Goal: Transaction & Acquisition: Book appointment/travel/reservation

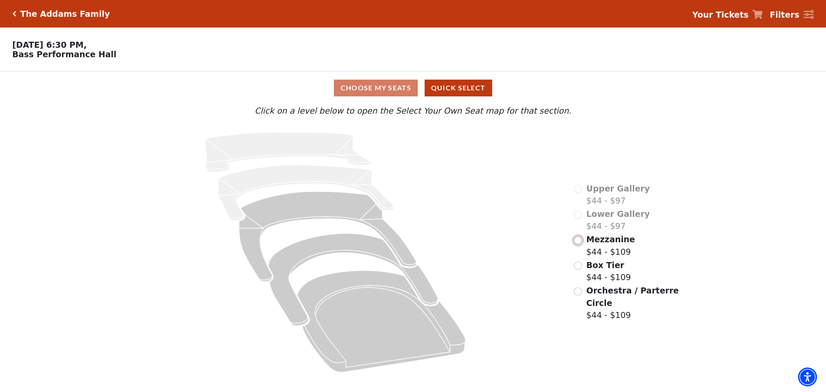
click at [579, 244] on input "Mezzanine$44 - $109\a" at bounding box center [578, 240] width 8 height 8
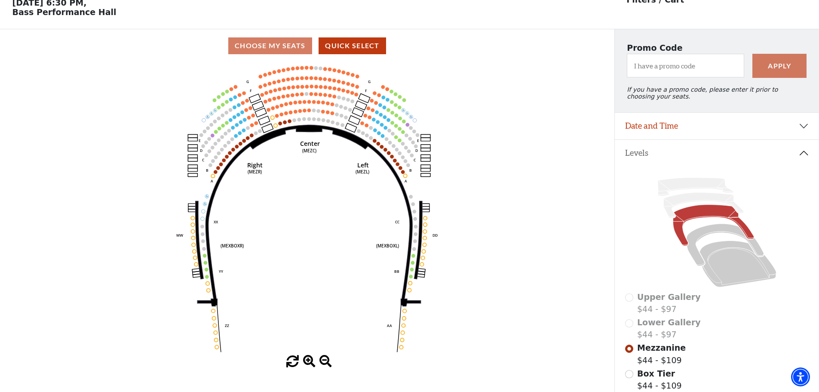
scroll to position [129, 0]
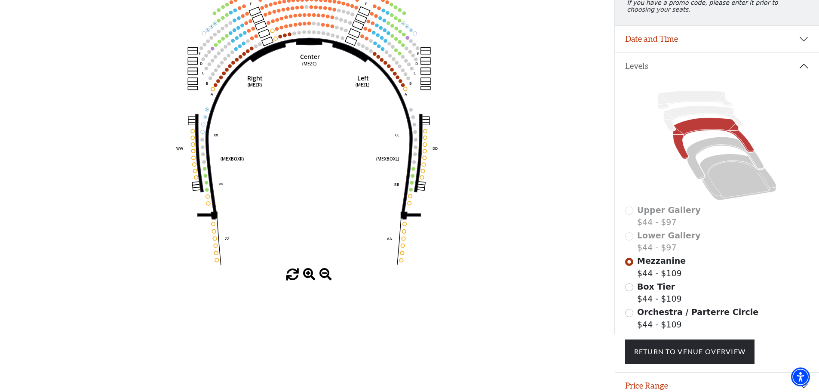
click at [308, 275] on span at bounding box center [309, 274] width 12 height 12
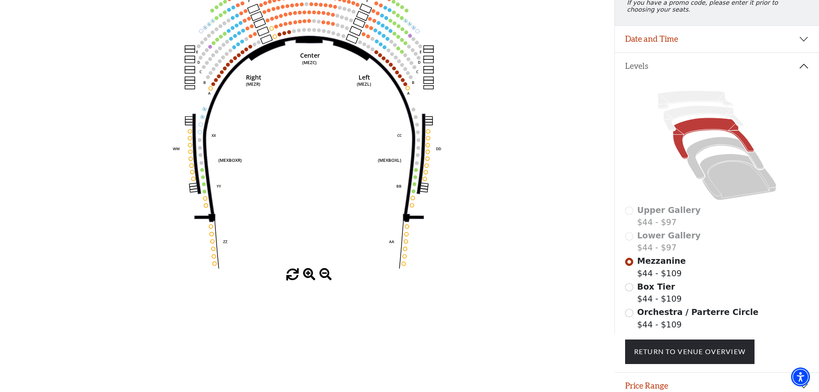
click at [308, 275] on span at bounding box center [309, 274] width 12 height 12
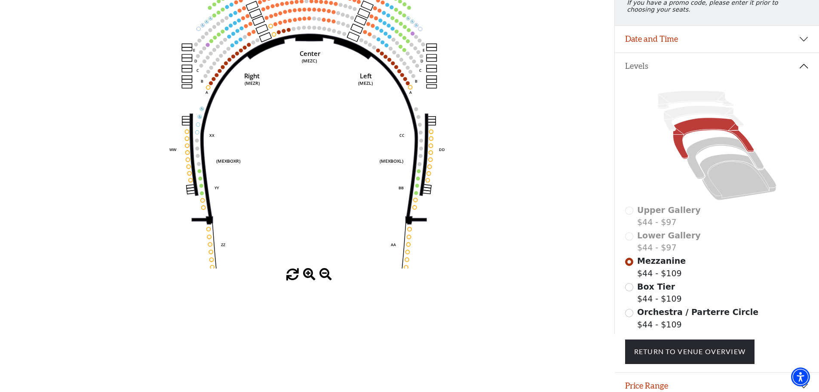
click at [310, 276] on span at bounding box center [309, 274] width 12 height 12
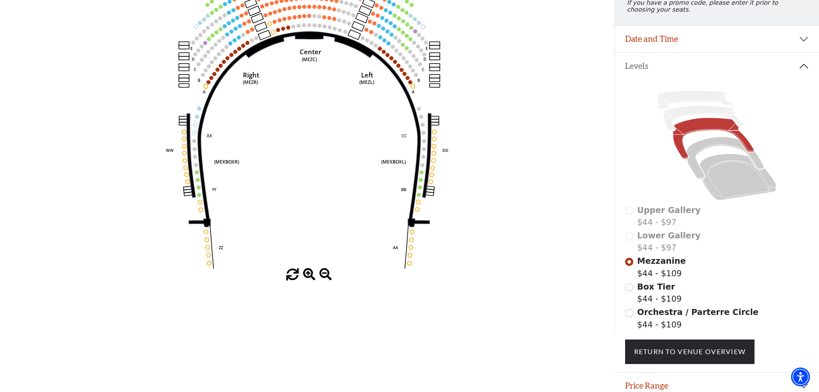
click at [309, 276] on span at bounding box center [309, 274] width 12 height 12
click at [308, 273] on span at bounding box center [309, 274] width 12 height 12
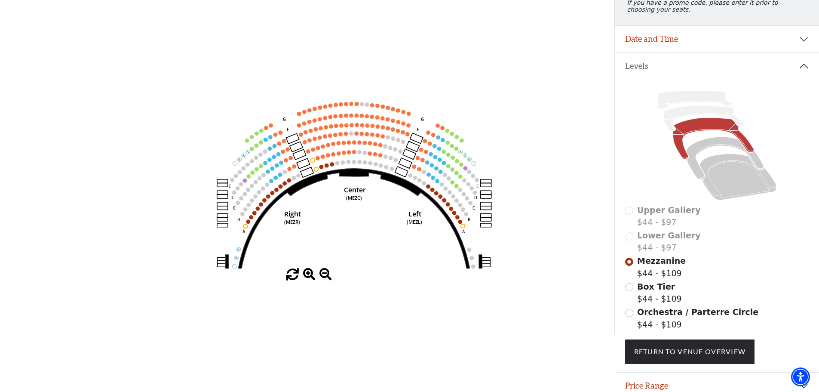
drag, startPoint x: 265, startPoint y: 151, endPoint x: 310, endPoint y: 291, distance: 146.3
click at [310, 291] on div "Choose My Seats Quick Select Current Level Mezzanine Click on a level below to …" at bounding box center [307, 138] width 614 height 392
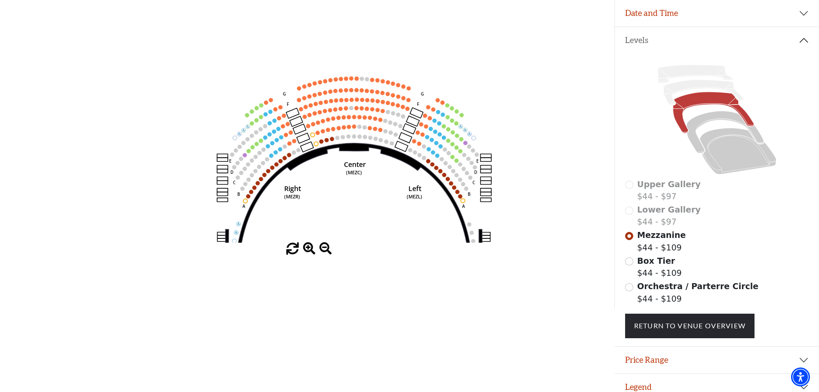
scroll to position [169, 0]
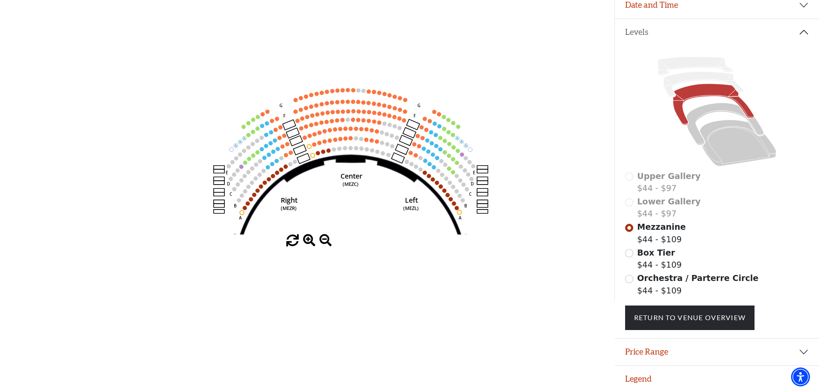
drag, startPoint x: 345, startPoint y: 185, endPoint x: 341, endPoint y: 267, distance: 81.8
click at [341, 267] on div "Choose My Seats Quick Select Current Level Mezzanine Click on a level below to …" at bounding box center [307, 104] width 614 height 392
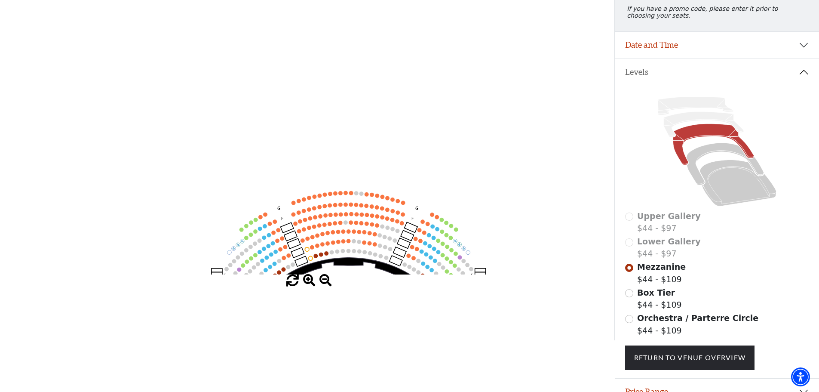
scroll to position [40, 0]
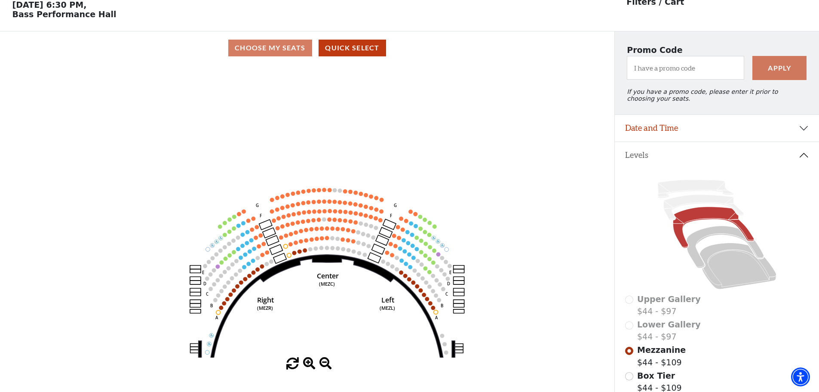
drag, startPoint x: 382, startPoint y: 227, endPoint x: 358, endPoint y: 129, distance: 101.3
click at [358, 129] on icon "Center (MEZC) Right (MEZR) Left (MEZL) (MEXBOXR) (MEXBOXL) XX WW CC DD YY BB ZZ…" at bounding box center [307, 211] width 553 height 293
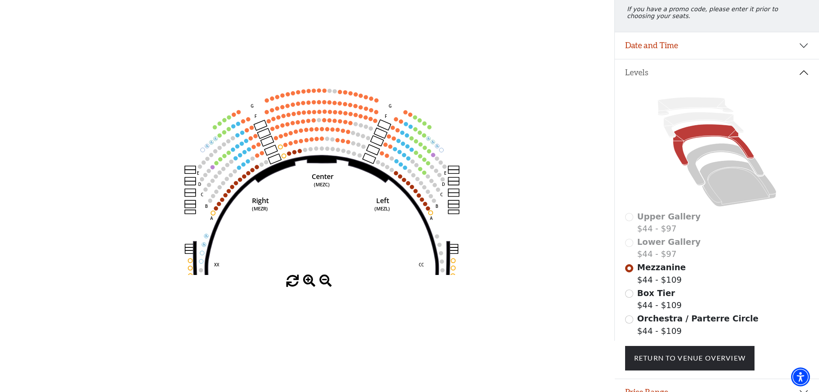
scroll to position [126, 0]
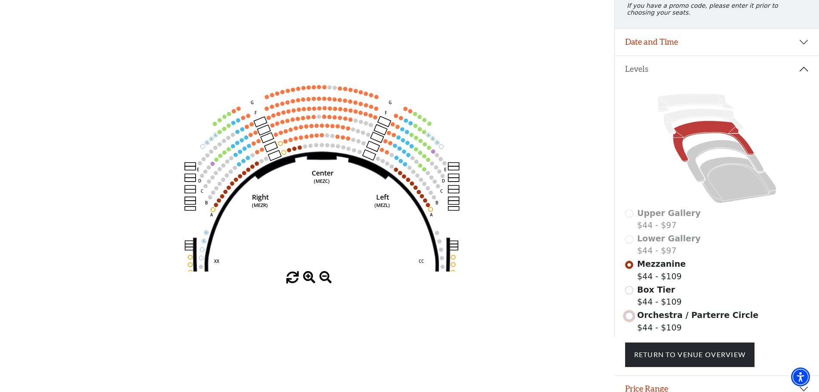
click at [627, 320] on input "Orchestra / Parterre Circle$44 - $109\a" at bounding box center [629, 316] width 8 height 8
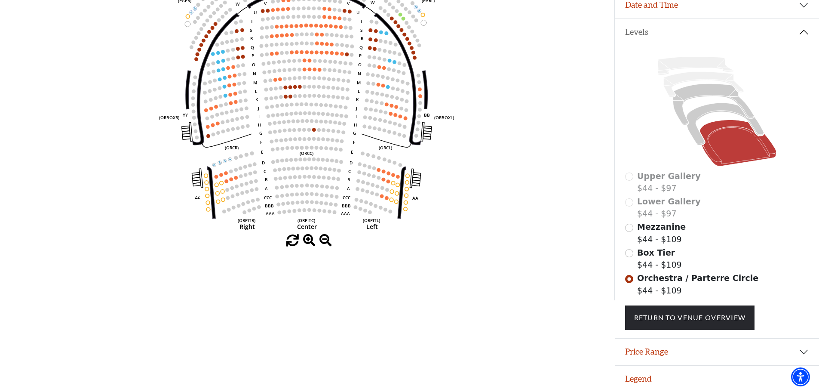
scroll to position [169, 0]
click at [305, 240] on span at bounding box center [309, 240] width 12 height 12
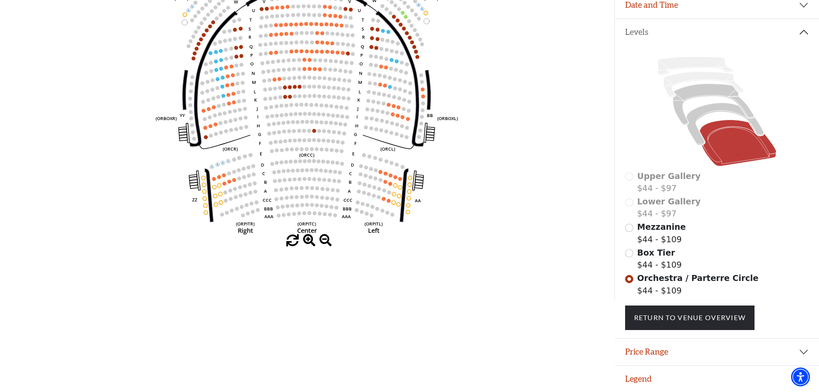
click at [305, 240] on span at bounding box center [309, 240] width 12 height 12
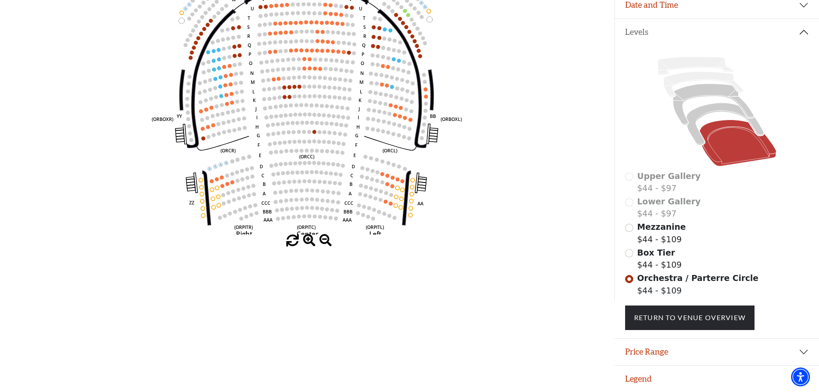
click at [306, 240] on span at bounding box center [309, 240] width 12 height 12
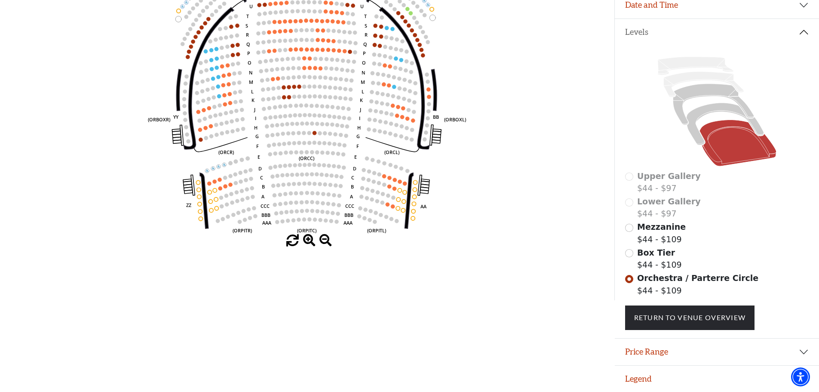
click at [307, 240] on span at bounding box center [309, 240] width 12 height 12
click at [308, 240] on span at bounding box center [309, 240] width 12 height 12
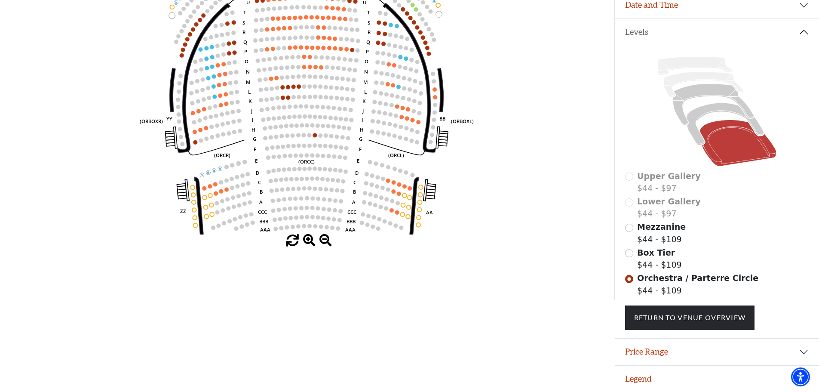
click at [309, 240] on span at bounding box center [309, 240] width 12 height 12
click at [310, 240] on span at bounding box center [309, 240] width 12 height 12
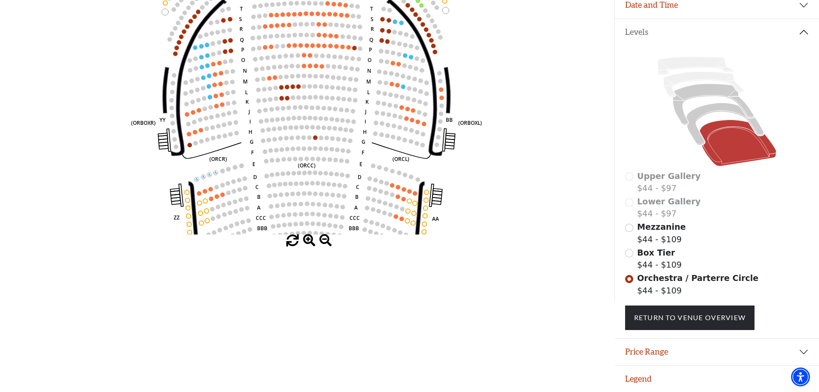
click at [311, 240] on span at bounding box center [309, 240] width 12 height 12
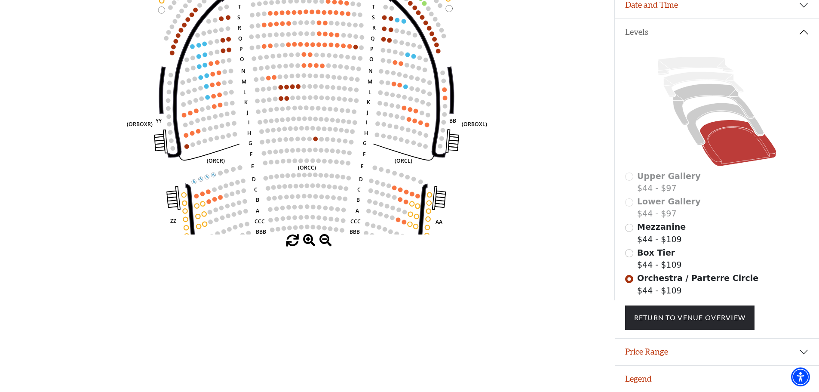
click at [312, 240] on span at bounding box center [309, 240] width 12 height 12
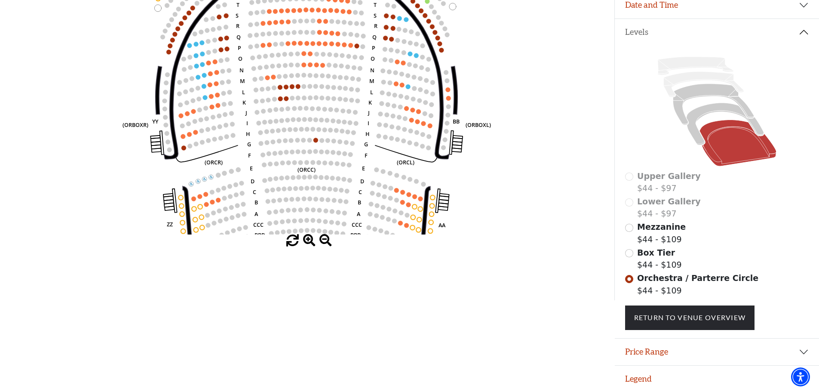
drag, startPoint x: 315, startPoint y: 240, endPoint x: 333, endPoint y: 228, distance: 21.7
click at [315, 240] on span at bounding box center [309, 240] width 12 height 12
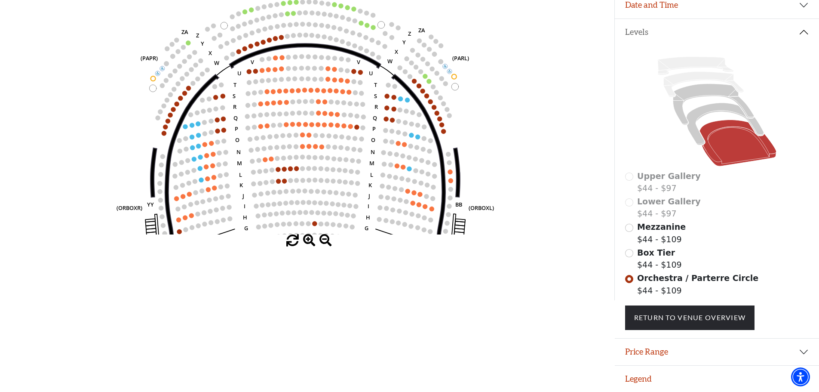
drag, startPoint x: 360, startPoint y: 100, endPoint x: 363, endPoint y: 175, distance: 74.9
click at [363, 178] on icon "Left (ORPITL) Right (ORPITR) Center (ORPITC) ZZ AA YY BB ZA ZA (ORCL) (ORCR) (O…" at bounding box center [307, 88] width 553 height 293
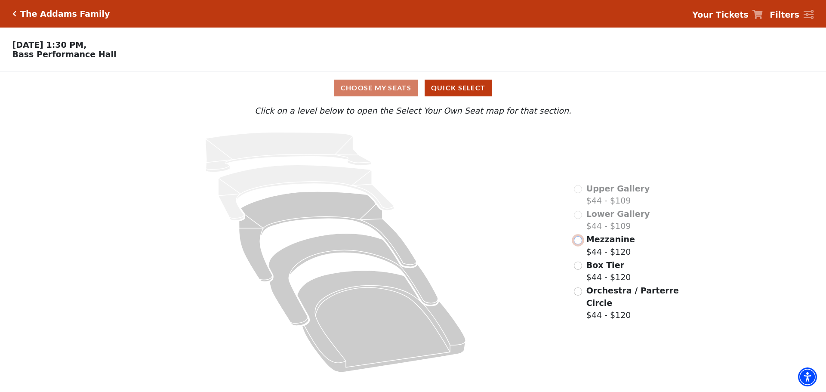
click at [581, 244] on input "Mezzanine$44 - $120\a" at bounding box center [578, 240] width 8 height 8
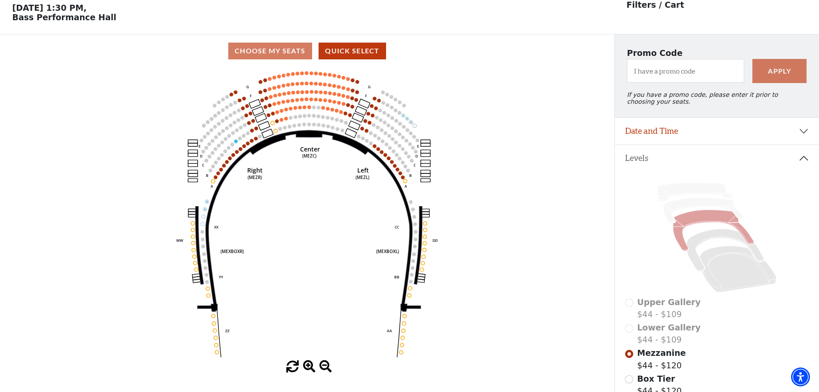
scroll to position [40, 0]
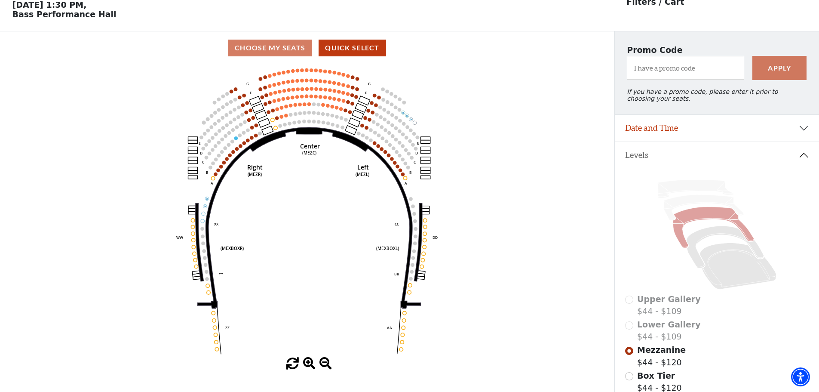
click at [305, 365] on span at bounding box center [309, 363] width 12 height 12
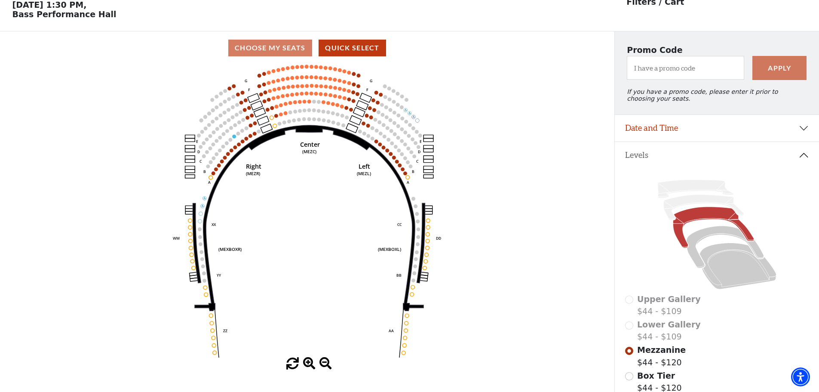
drag, startPoint x: 305, startPoint y: 365, endPoint x: 312, endPoint y: 345, distance: 21.3
click at [305, 356] on div "Current Level Mezzanine Click on a level below to open the Select Your Own Seat…" at bounding box center [307, 217] width 614 height 305
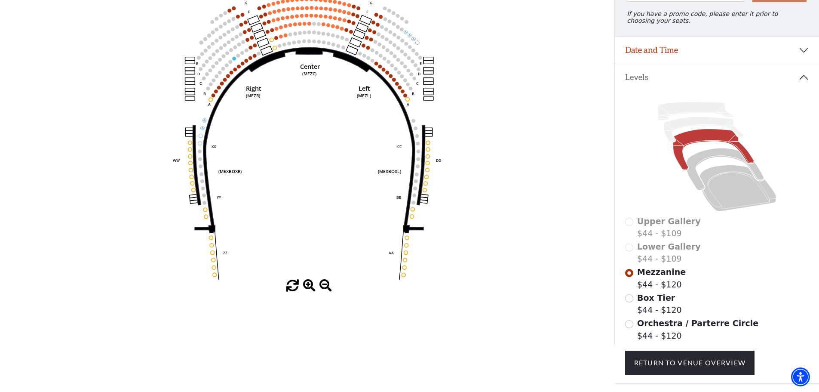
scroll to position [129, 0]
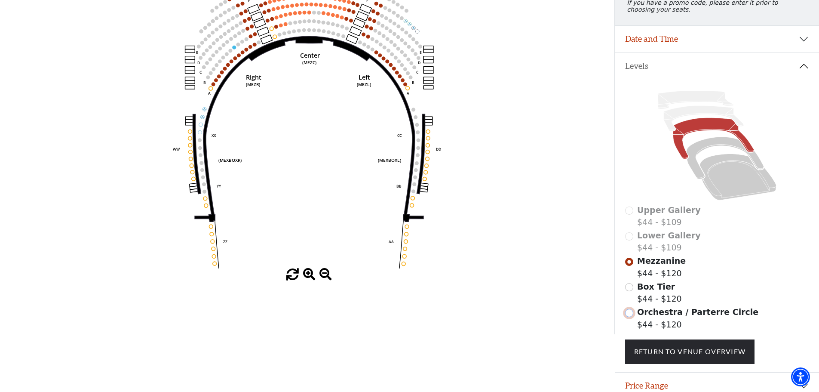
click at [630, 317] on input "Orchestra / Parterre Circle$44 - $120\a" at bounding box center [629, 313] width 8 height 8
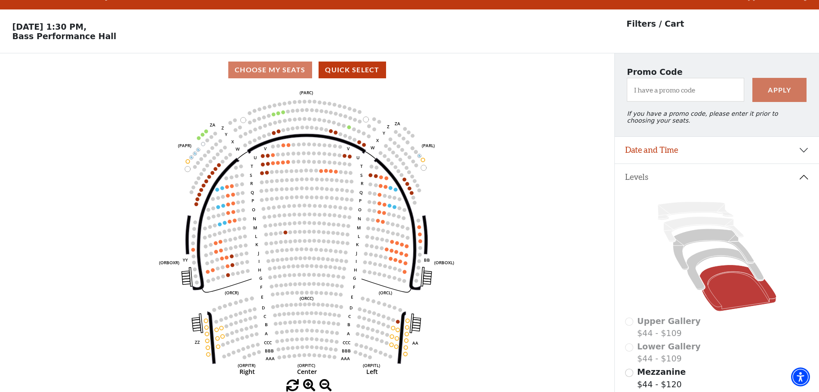
scroll to position [0, 0]
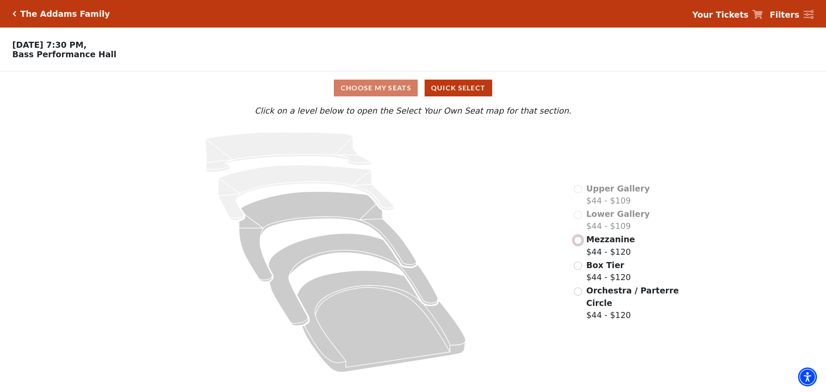
click at [580, 244] on input "Mezzanine$44 - $120\a" at bounding box center [578, 240] width 8 height 8
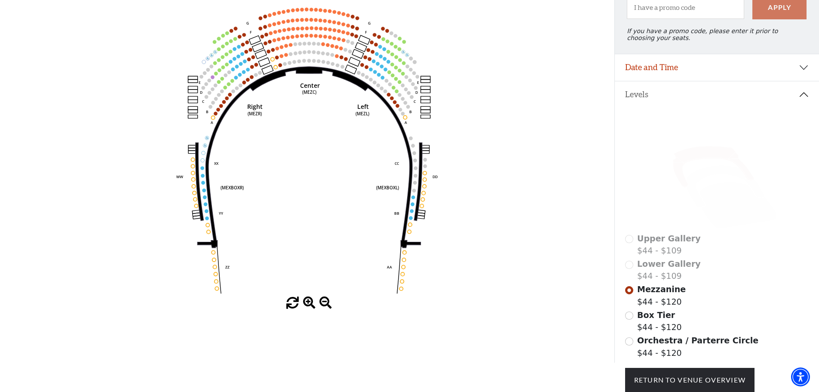
scroll to position [129, 0]
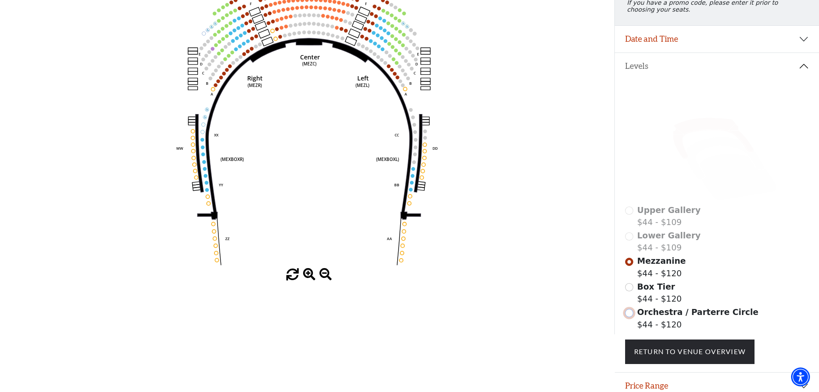
click at [631, 317] on input "Orchestra / Parterre Circle$44 - $120\a" at bounding box center [629, 313] width 8 height 8
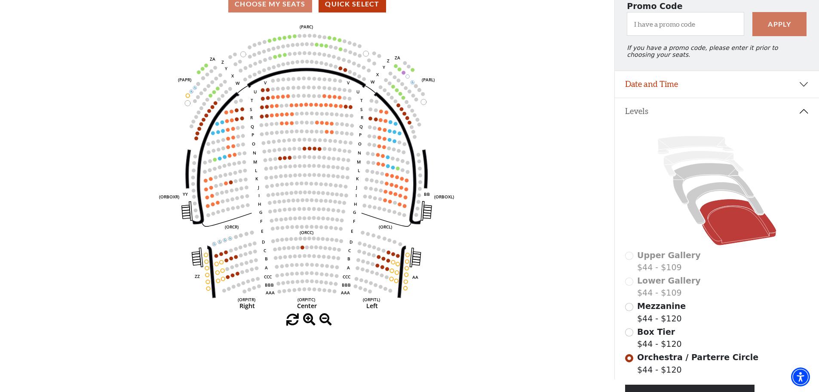
scroll to position [83, 0]
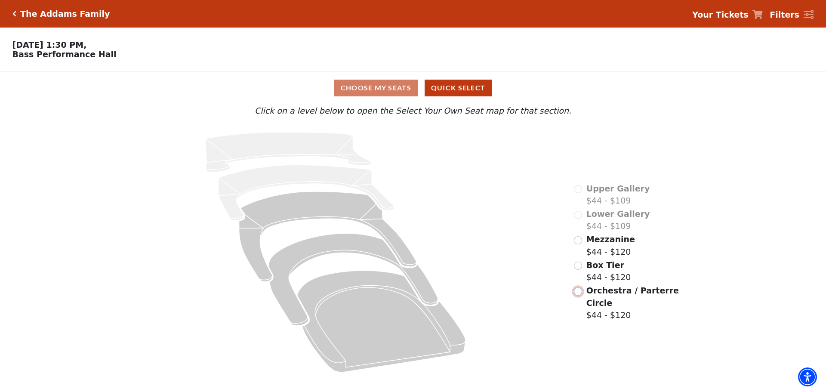
click at [580, 287] on input "Orchestra / Parterre Circle$44 - $120\a" at bounding box center [578, 291] width 8 height 8
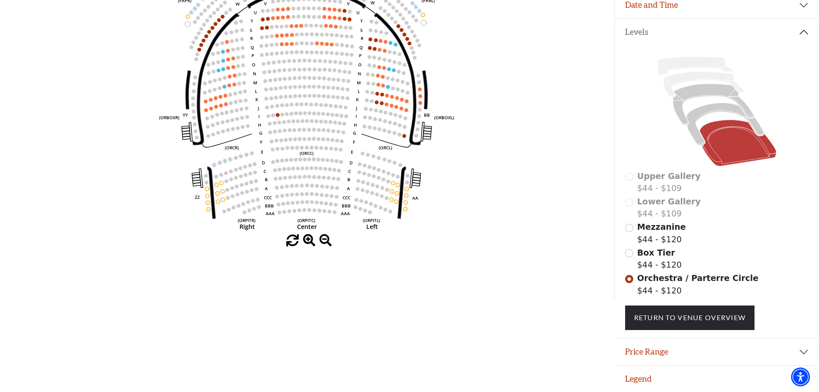
scroll to position [40, 0]
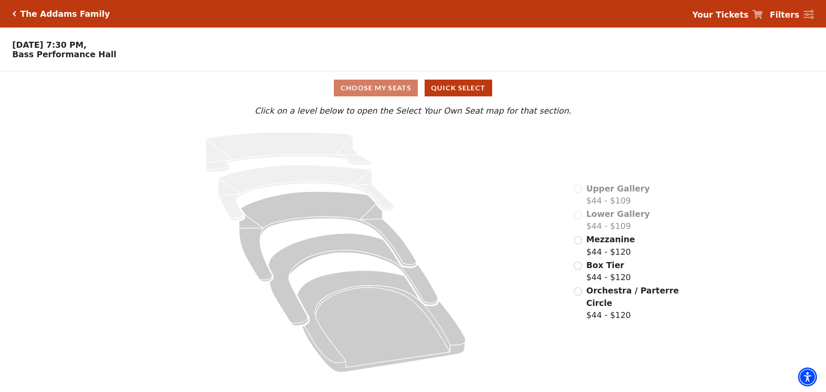
click at [574, 254] on div "Mezzanine $44 - $120" at bounding box center [604, 245] width 61 height 25
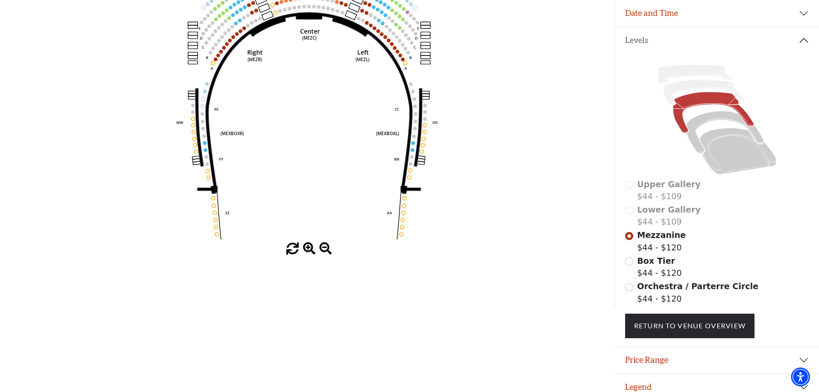
scroll to position [169, 0]
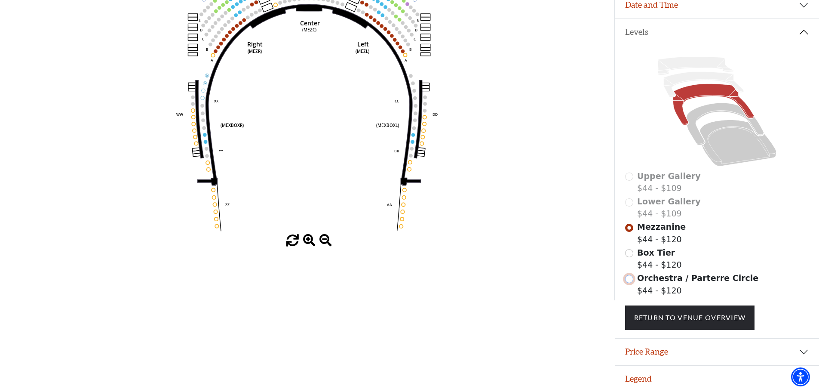
click at [630, 283] on input "Orchestra / Parterre Circle$44 - $120\a" at bounding box center [629, 279] width 8 height 8
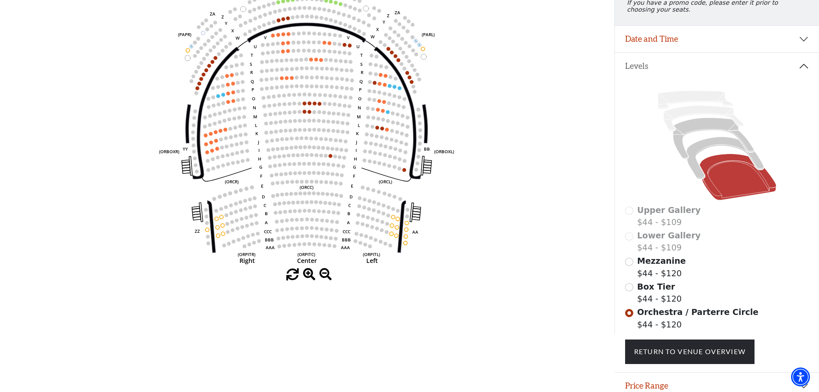
scroll to position [43, 0]
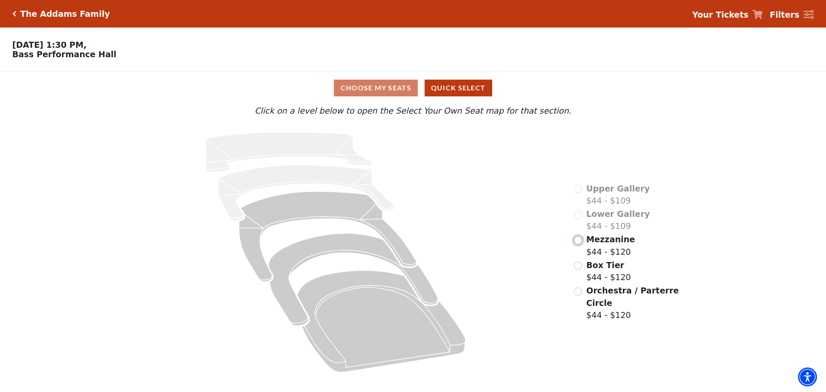
click at [577, 244] on input "Mezzanine$44 - $120\a" at bounding box center [578, 240] width 8 height 8
click at [579, 244] on input "Mezzanine$44 - $120\a" at bounding box center [578, 240] width 8 height 8
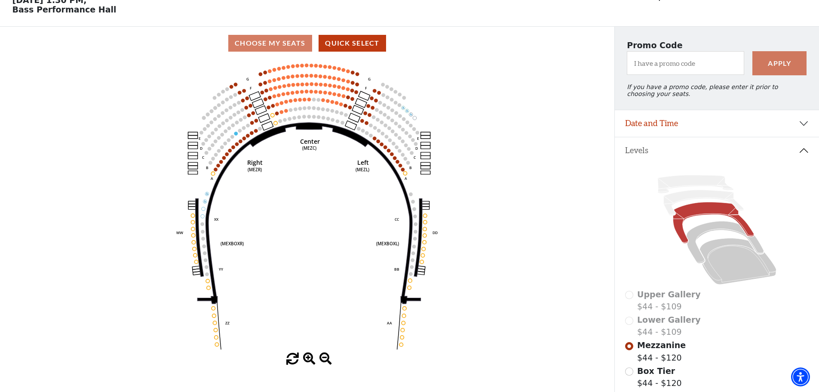
scroll to position [40, 0]
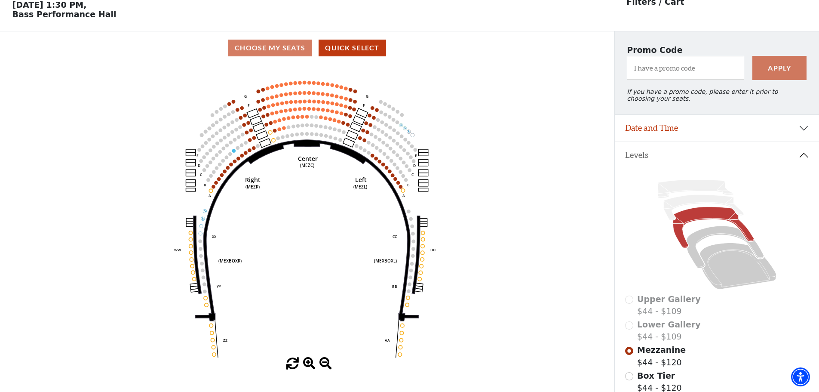
drag, startPoint x: 353, startPoint y: 209, endPoint x: 352, endPoint y: 218, distance: 9.5
click at [352, 218] on icon "Center (MEZC) Right (MEZR) Left (MEZL) (MEXBOXR) (MEXBOXL) XX WW CC DD YY BB ZZ…" at bounding box center [307, 211] width 553 height 293
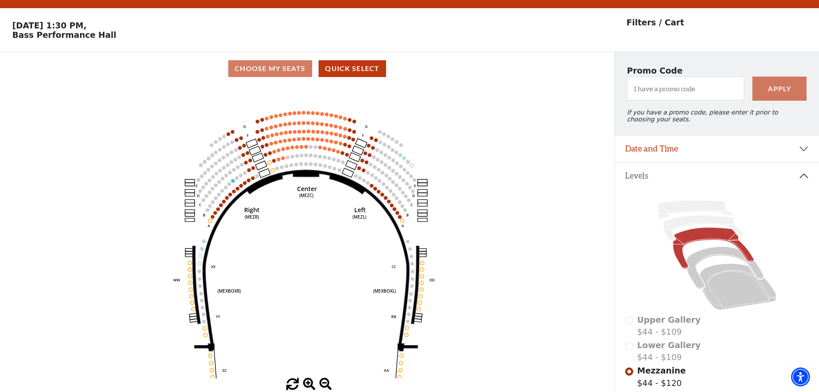
scroll to position [0, 0]
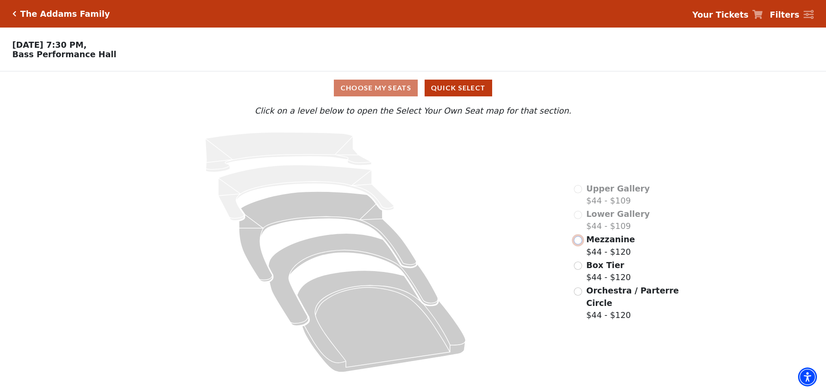
click at [577, 244] on input "Mezzanine$44 - $120\a" at bounding box center [578, 240] width 8 height 8
click at [576, 287] on input "Orchestra / Parterre Circle$44 - $120\a" at bounding box center [578, 291] width 8 height 8
